Goal: Check status: Check status

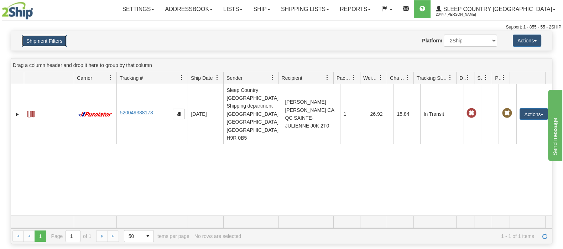
click at [58, 42] on button "Shipment Filters" at bounding box center [44, 41] width 45 height 12
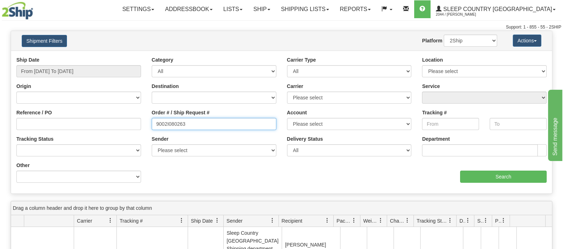
drag, startPoint x: 198, startPoint y: 122, endPoint x: 102, endPoint y: 121, distance: 96.2
click at [102, 56] on div "Reference / PO Order # / Ship Request # 9002I080263 Account Please select [GEOG…" at bounding box center [281, 56] width 541 height 0
paste input "0I094597"
type input "9000I094597"
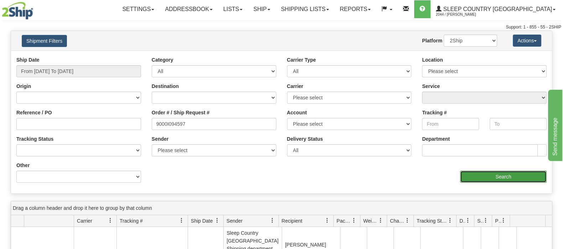
click at [490, 173] on input "Search" at bounding box center [503, 177] width 87 height 12
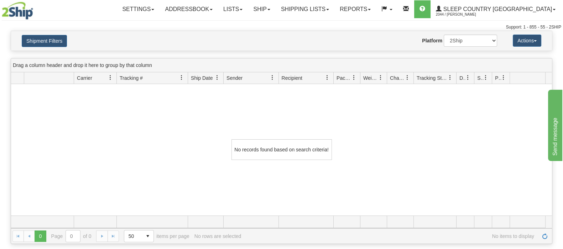
click at [39, 30] on div "Support: 1 - 855 - 55 - 2SHIP" at bounding box center [282, 27] width 560 height 6
click at [46, 36] on button "Shipment Filters" at bounding box center [44, 41] width 45 height 12
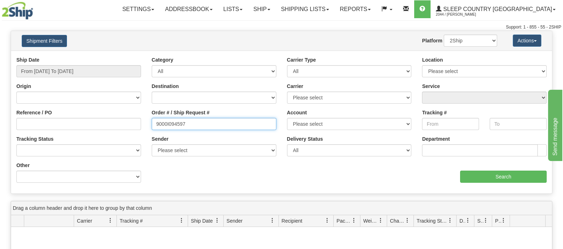
drag, startPoint x: 189, startPoint y: 126, endPoint x: 120, endPoint y: 120, distance: 69.3
click at [120, 56] on div "Reference / PO Order # / Ship Request # 9000I094597 Account Please select [GEOG…" at bounding box center [281, 56] width 541 height 0
paste input "9000I094597"
type input "9000I094597"
drag, startPoint x: 205, startPoint y: 123, endPoint x: 209, endPoint y: 124, distance: 4.1
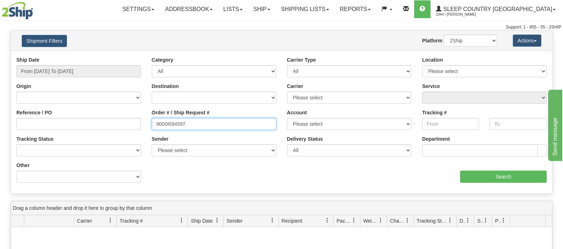
click at [205, 124] on input "9000I094597" at bounding box center [214, 124] width 125 height 12
click at [466, 42] on select "2Ship Imported" at bounding box center [470, 41] width 53 height 12
click at [444, 35] on select "2Ship Imported" at bounding box center [470, 41] width 53 height 12
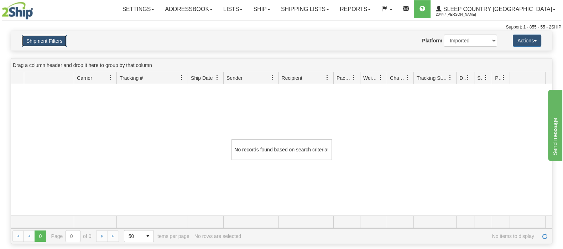
click at [48, 41] on button "Shipment Filters" at bounding box center [44, 41] width 45 height 12
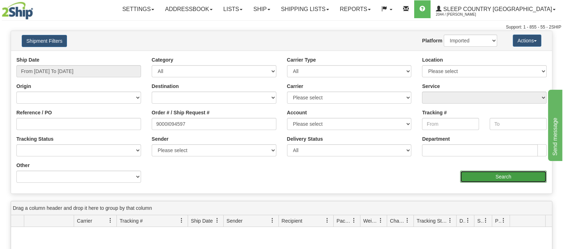
click at [495, 171] on input "Search" at bounding box center [503, 177] width 87 height 12
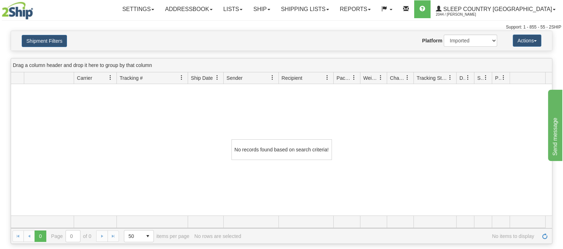
click at [57, 33] on div "Shipment Filters Website Agent Nothing selected Client User Platform 2Ship Impo…" at bounding box center [281, 41] width 541 height 20
drag, startPoint x: 48, startPoint y: 34, endPoint x: 59, endPoint y: 39, distance: 12.1
click at [50, 35] on h4 "Shipment Filters" at bounding box center [60, 41] width 88 height 12
drag, startPoint x: 59, startPoint y: 39, endPoint x: 166, endPoint y: 80, distance: 115.0
click at [61, 41] on button "Shipment Filters" at bounding box center [44, 41] width 45 height 12
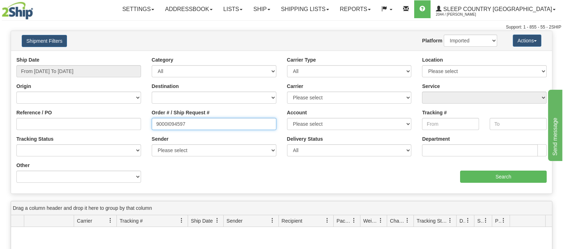
click at [223, 124] on input "9000I094597" at bounding box center [214, 124] width 125 height 12
click at [157, 122] on input "9000I094597" at bounding box center [214, 124] width 125 height 12
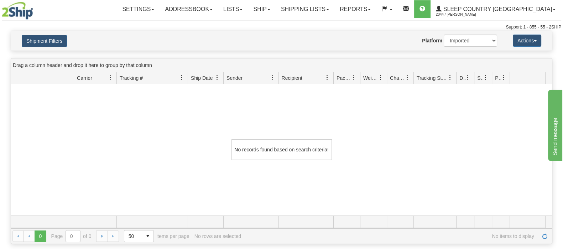
click at [474, 32] on div "Shipment Filters Website Agent Nothing selected Client User Platform 2Ship Impo…" at bounding box center [281, 41] width 541 height 20
drag, startPoint x: 472, startPoint y: 40, endPoint x: 470, endPoint y: 45, distance: 5.2
click at [472, 41] on select "2Ship Imported" at bounding box center [470, 41] width 53 height 12
select select "0"
click at [444, 35] on select "2Ship Imported" at bounding box center [470, 41] width 53 height 12
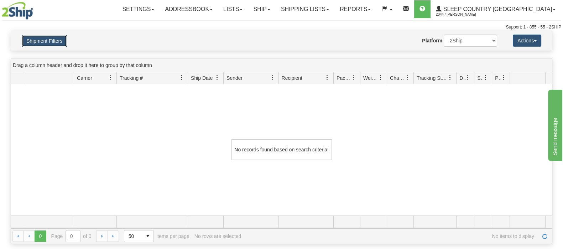
drag, startPoint x: 58, startPoint y: 44, endPoint x: 87, endPoint y: 61, distance: 34.0
click at [58, 45] on button "Shipment Filters" at bounding box center [44, 41] width 45 height 12
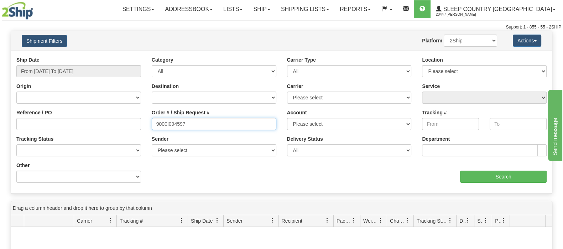
drag, startPoint x: 195, startPoint y: 125, endPoint x: 113, endPoint y: 108, distance: 83.5
click at [104, 56] on div "Reference / PO Order # / Ship Request # 9000I094597 Account Please select [GEOG…" at bounding box center [281, 56] width 541 height 0
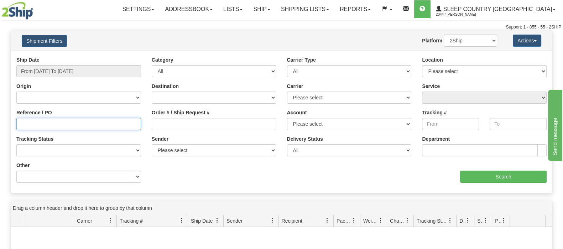
click at [110, 129] on input "Reference / PO" at bounding box center [78, 124] width 125 height 12
paste input "9000I094597"
type input "9000I094597"
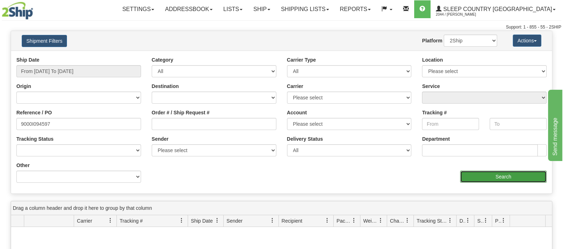
click at [484, 172] on input "Search" at bounding box center [503, 177] width 87 height 12
